Goal: Find specific page/section: Find specific page/section

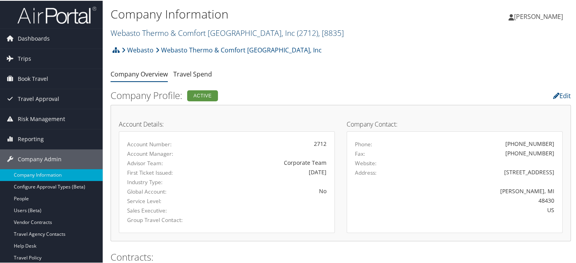
click at [144, 34] on link "Webasto Thermo & Comfort North America, Inc ( 2712 ) , [ 8835 ]" at bounding box center [227, 32] width 233 height 11
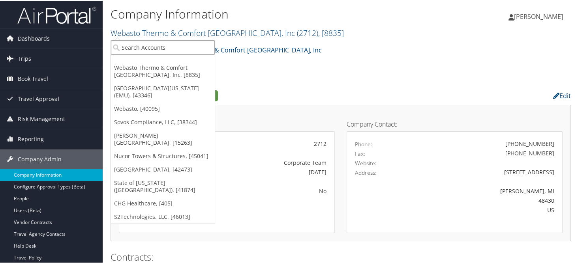
click at [144, 50] on input "search" at bounding box center [163, 46] width 104 height 15
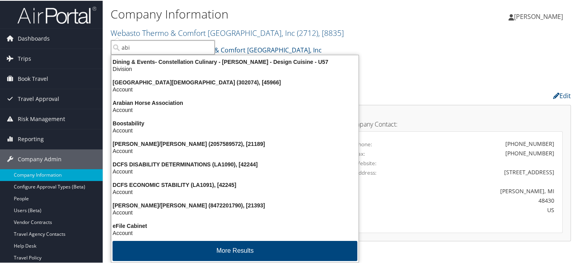
type input "abi"
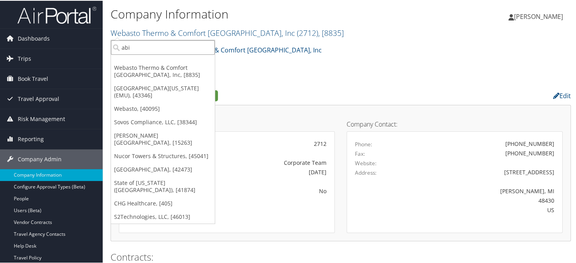
click at [152, 51] on input "abi" at bounding box center [163, 46] width 104 height 15
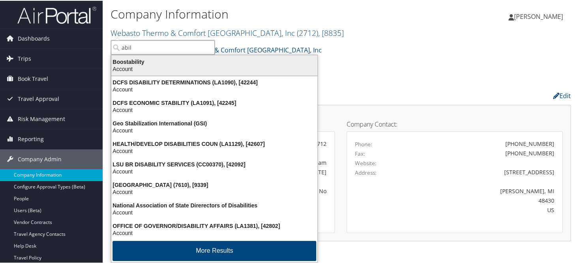
type input "abi"
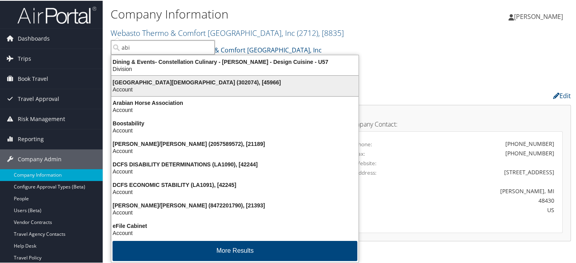
click at [169, 86] on div "Account" at bounding box center [235, 88] width 257 height 7
